Goal: Task Accomplishment & Management: Use online tool/utility

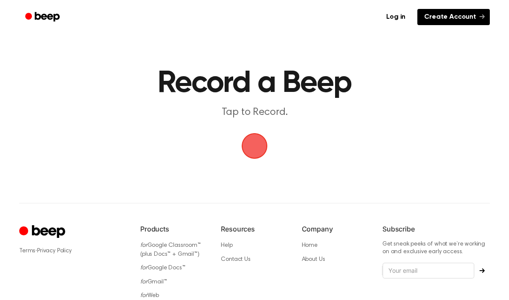
click at [459, 20] on link "Create Account" at bounding box center [453, 17] width 72 height 16
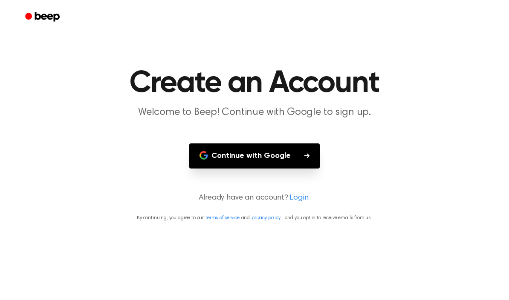
click at [270, 160] on button "Continue with Google" at bounding box center [254, 156] width 130 height 25
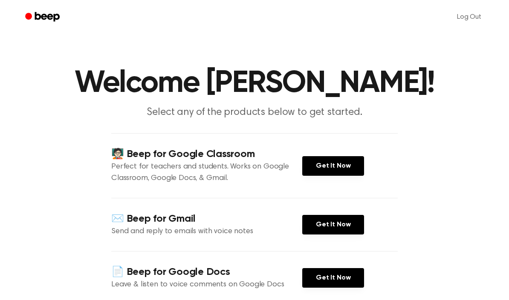
click at [39, 20] on icon "Beep" at bounding box center [43, 17] width 36 height 12
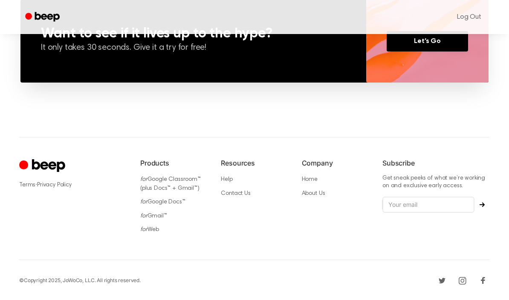
scroll to position [665, 0]
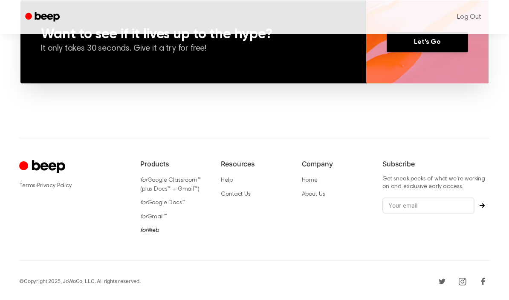
click at [153, 230] on link "for Web" at bounding box center [149, 231] width 19 height 6
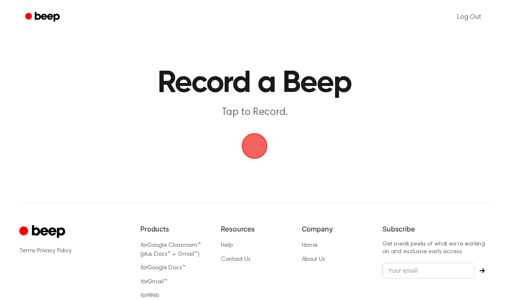
click at [245, 140] on span "button" at bounding box center [254, 146] width 37 height 37
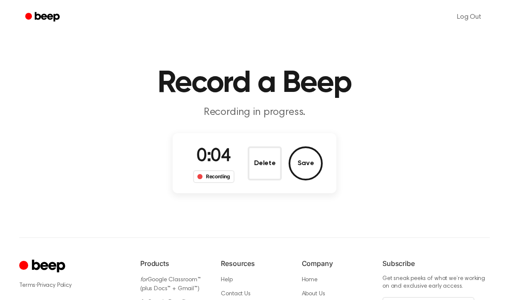
click at [225, 180] on div "Recording" at bounding box center [213, 176] width 41 height 13
click at [319, 162] on button "Save" at bounding box center [305, 164] width 34 height 34
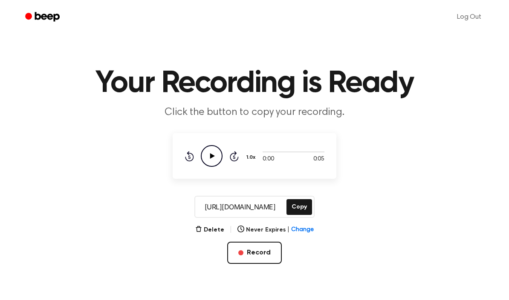
click at [216, 159] on icon "Play Audio" at bounding box center [212, 156] width 22 height 22
click at [216, 159] on icon "Pause Audio" at bounding box center [212, 156] width 22 height 22
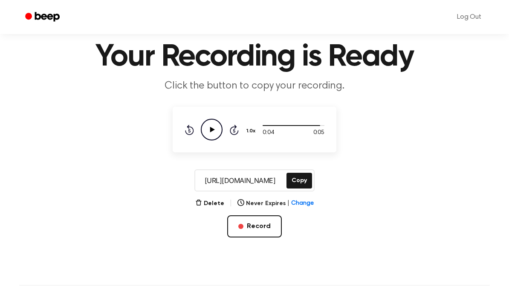
scroll to position [28, 0]
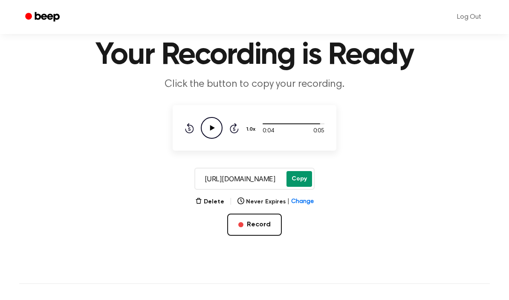
click at [293, 176] on button "Copy" at bounding box center [299, 179] width 26 height 16
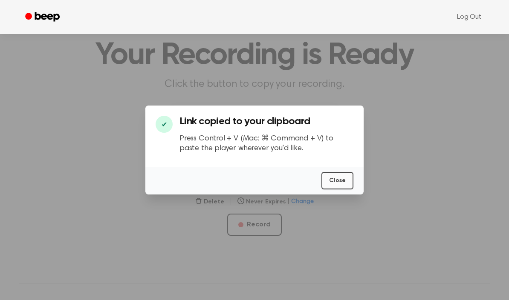
click at [334, 187] on button "Close" at bounding box center [337, 180] width 32 height 17
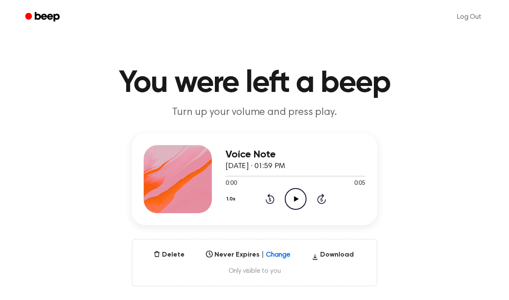
click at [296, 201] on icon "Play Audio" at bounding box center [296, 199] width 22 height 22
click at [303, 202] on icon "Pause Audio" at bounding box center [296, 199] width 22 height 22
